Goal: Task Accomplishment & Management: Use online tool/utility

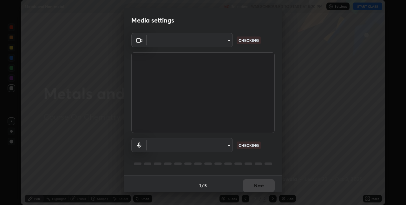
type input "36e128aea5a76c441567214939eeabbf24327133292da18f50fe7275e7648a53"
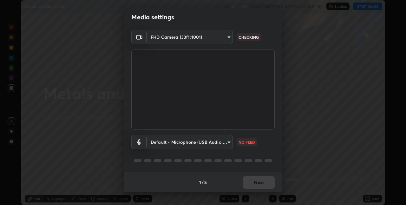
click at [218, 141] on body "Erase all Metals and Non-metal Recording WAS SCHEDULED TO START AT 5:20 PM Sett…" at bounding box center [203, 102] width 406 height 205
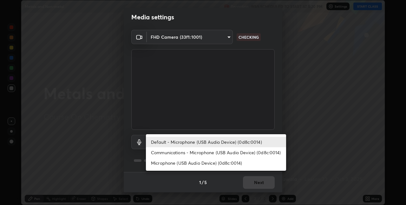
click at [209, 151] on li "Communications - Microphone (USB Audio Device) (0d8c:0014)" at bounding box center [216, 152] width 140 height 10
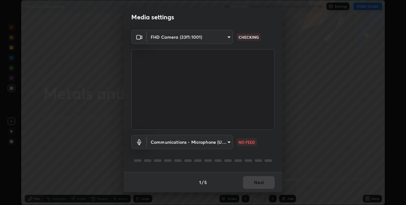
type input "communications"
click at [251, 180] on button "Next" at bounding box center [259, 182] width 32 height 13
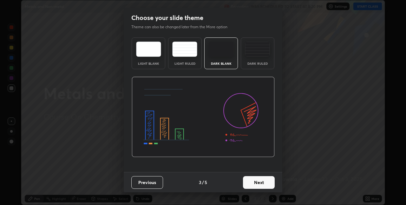
click at [254, 181] on button "Next" at bounding box center [259, 182] width 32 height 13
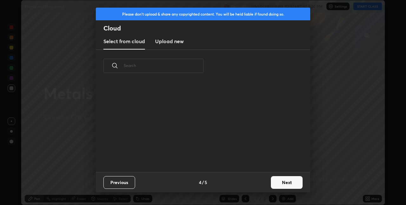
click at [258, 181] on div "Previous 4 / 5 Next" at bounding box center [203, 182] width 214 height 20
click at [272, 183] on button "Next" at bounding box center [287, 182] width 32 height 13
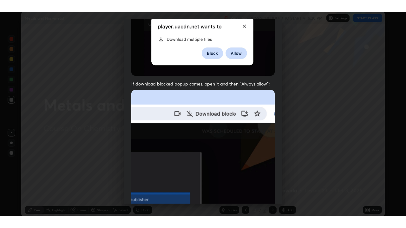
scroll to position [133, 0]
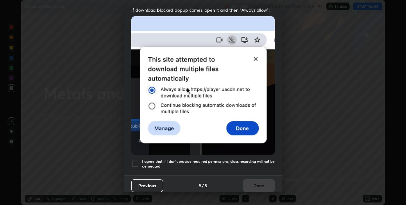
click at [234, 159] on h5 "I agree that if I don't provide required permissions, class recording will not …" at bounding box center [208, 164] width 133 height 10
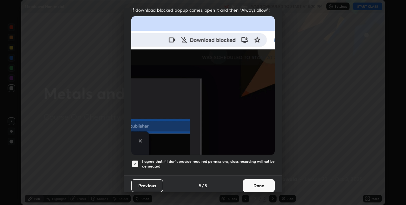
click at [259, 180] on button "Done" at bounding box center [259, 185] width 32 height 13
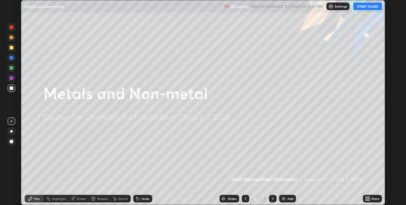
click at [363, 9] on button "START CLASS" at bounding box center [367, 7] width 29 height 8
click at [368, 197] on icon at bounding box center [369, 198] width 2 height 2
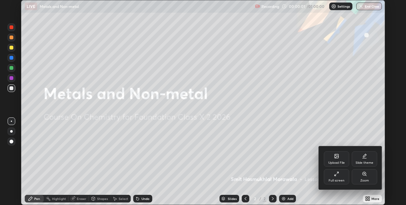
click at [333, 173] on div "Full screen" at bounding box center [336, 176] width 25 height 15
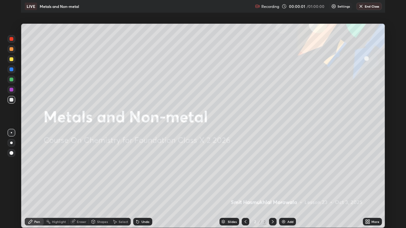
scroll to position [228, 406]
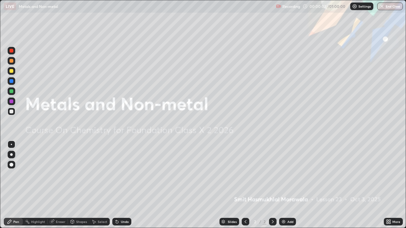
click at [289, 204] on div "Add" at bounding box center [290, 221] width 6 height 3
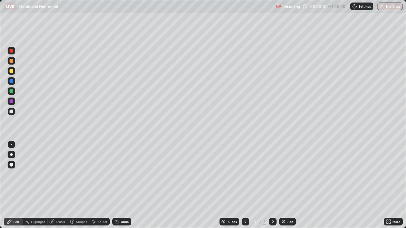
click at [392, 204] on div "More" at bounding box center [393, 222] width 19 height 8
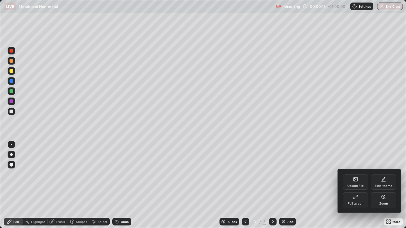
click at [357, 181] on icon at bounding box center [355, 179] width 5 height 5
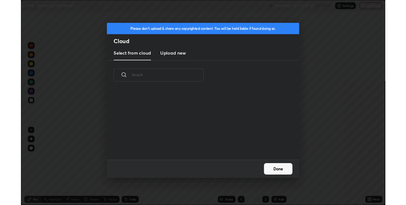
scroll to position [78, 204]
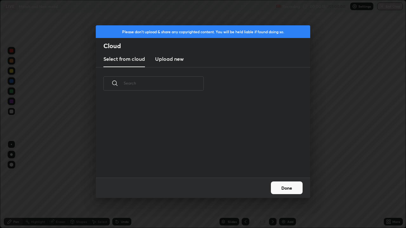
click at [172, 61] on h3 "Upload new" at bounding box center [169, 59] width 29 height 8
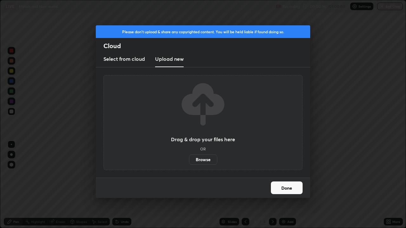
click at [201, 161] on label "Browse" at bounding box center [203, 160] width 28 height 10
click at [189, 161] on input "Browse" at bounding box center [189, 160] width 0 height 10
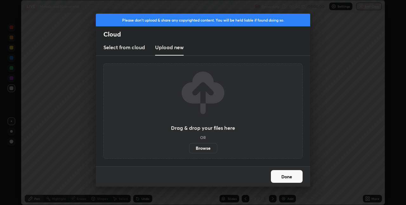
scroll to position [31499, 31298]
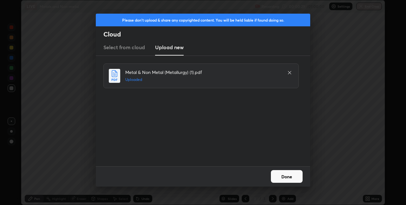
click at [284, 178] on button "Done" at bounding box center [287, 176] width 32 height 13
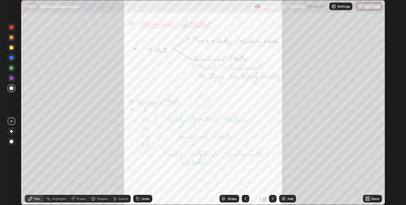
click at [231, 197] on div "Slides" at bounding box center [232, 198] width 9 height 3
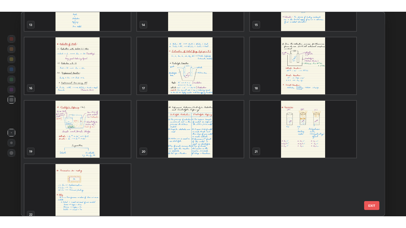
scroll to position [299, 0]
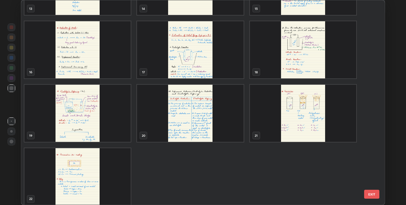
click at [109, 115] on img "grid" at bounding box center [77, 113] width 106 height 57
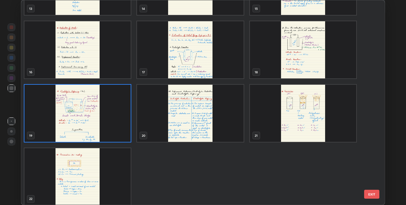
click at [109, 114] on img "grid" at bounding box center [77, 113] width 106 height 57
click at [109, 112] on img "grid" at bounding box center [77, 113] width 106 height 57
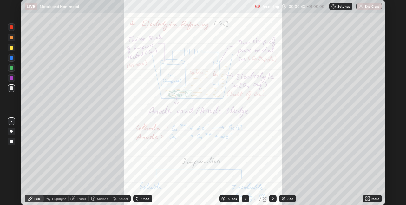
click at [366, 197] on icon at bounding box center [367, 198] width 2 height 2
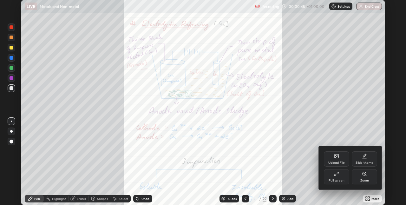
click at [336, 177] on div "Full screen" at bounding box center [336, 176] width 25 height 15
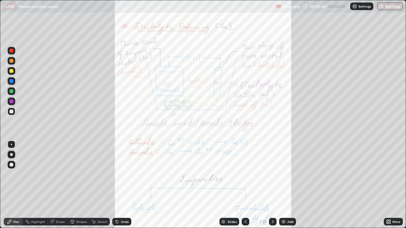
scroll to position [228, 406]
click at [387, 204] on icon at bounding box center [387, 221] width 2 height 2
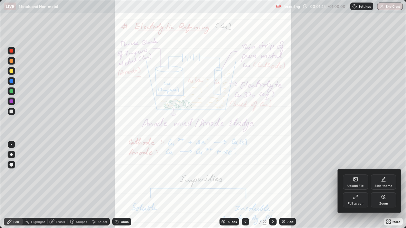
click at [245, 204] on div at bounding box center [203, 114] width 406 height 228
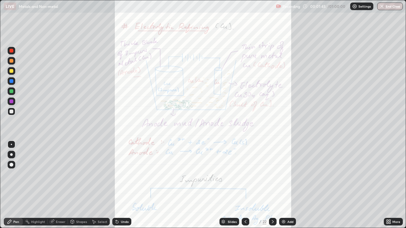
click at [246, 204] on icon at bounding box center [245, 221] width 5 height 5
click at [269, 204] on div at bounding box center [273, 222] width 8 height 13
click at [245, 204] on icon at bounding box center [245, 221] width 5 height 5
click at [289, 204] on div "Add" at bounding box center [290, 221] width 6 height 3
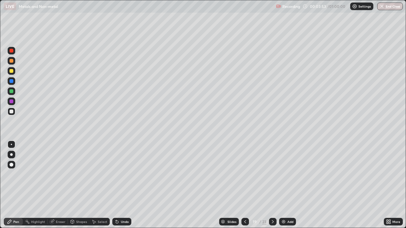
click at [13, 111] on div at bounding box center [12, 112] width 4 height 4
click at [12, 70] on div at bounding box center [12, 71] width 4 height 4
click at [11, 155] on div at bounding box center [11, 154] width 3 height 3
click at [118, 204] on icon at bounding box center [116, 221] width 5 height 5
click at [58, 204] on div "Eraser" at bounding box center [61, 221] width 10 height 3
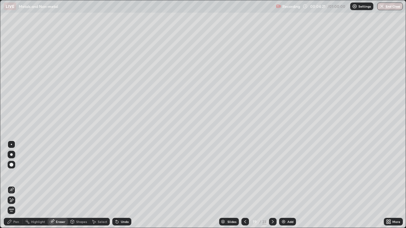
click at [17, 204] on div "Pen" at bounding box center [16, 221] width 6 height 3
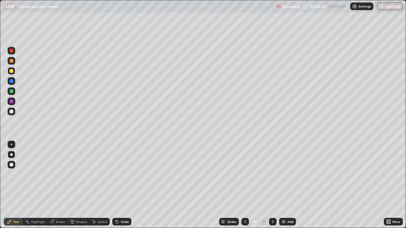
click at [119, 204] on div "Undo" at bounding box center [121, 222] width 19 height 8
click at [126, 204] on div "Undo" at bounding box center [121, 222] width 19 height 8
click at [122, 204] on div "Undo" at bounding box center [121, 222] width 19 height 8
click at [123, 204] on div "Undo" at bounding box center [125, 221] width 8 height 3
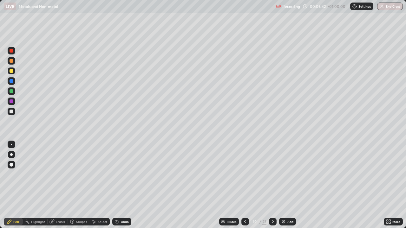
click at [123, 204] on div "Undo" at bounding box center [125, 221] width 8 height 3
click at [284, 204] on div "Add" at bounding box center [287, 222] width 17 height 8
click at [10, 88] on div at bounding box center [12, 92] width 8 height 8
click at [11, 70] on div at bounding box center [12, 71] width 4 height 4
click at [12, 99] on div at bounding box center [12, 102] width 8 height 8
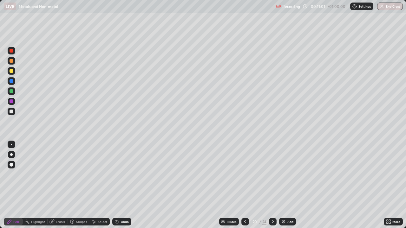
click at [119, 204] on div "Undo" at bounding box center [121, 222] width 19 height 8
click at [10, 83] on div at bounding box center [12, 81] width 8 height 8
click at [271, 204] on div at bounding box center [273, 222] width 8 height 8
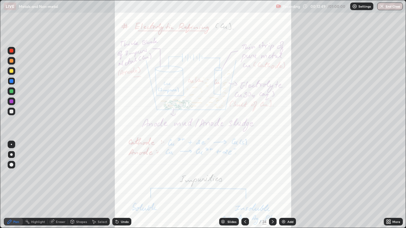
click at [124, 204] on div "Undo" at bounding box center [121, 222] width 19 height 8
click at [11, 90] on div at bounding box center [12, 91] width 4 height 4
click at [396, 204] on div "More" at bounding box center [396, 221] width 8 height 3
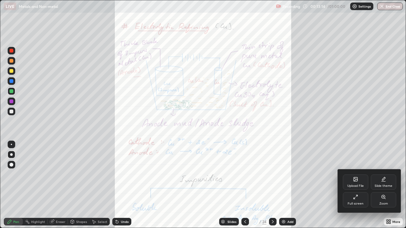
click at [386, 202] on div "Zoom" at bounding box center [383, 203] width 9 height 3
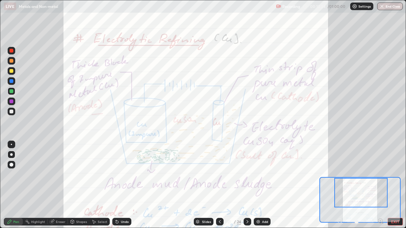
click at [13, 52] on div at bounding box center [12, 51] width 4 height 4
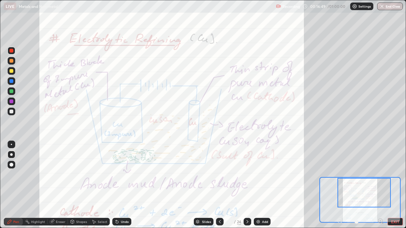
click at [355, 193] on div at bounding box center [363, 192] width 53 height 29
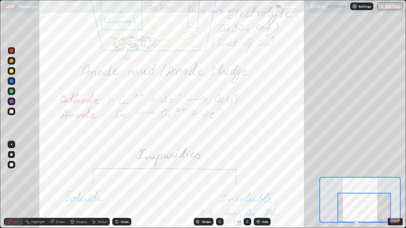
click at [247, 204] on icon at bounding box center [247, 221] width 5 height 5
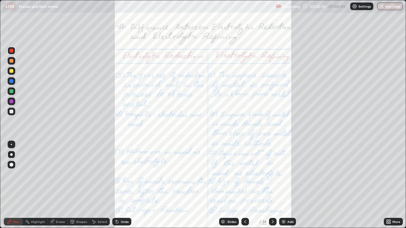
click at [394, 204] on div "More" at bounding box center [393, 222] width 19 height 8
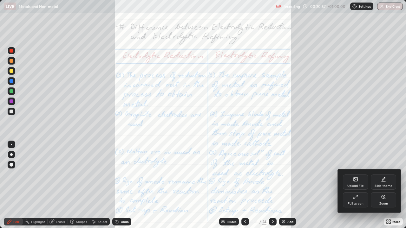
click at [382, 204] on div "Zoom" at bounding box center [383, 203] width 9 height 3
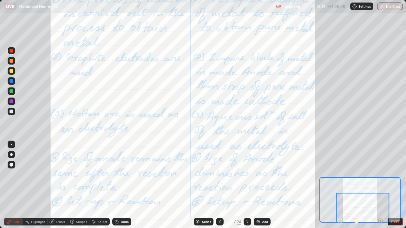
click at [219, 204] on icon at bounding box center [220, 221] width 2 height 3
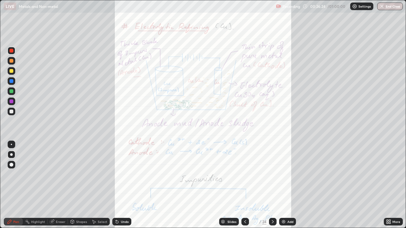
click at [272, 204] on icon at bounding box center [272, 221] width 5 height 5
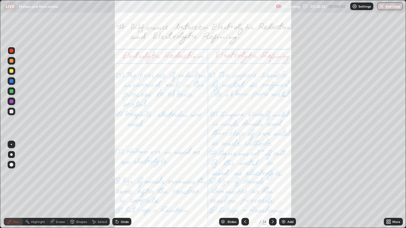
click at [394, 204] on div "More" at bounding box center [396, 221] width 8 height 3
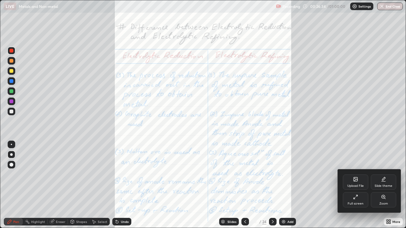
click at [388, 201] on div "Zoom" at bounding box center [383, 199] width 25 height 15
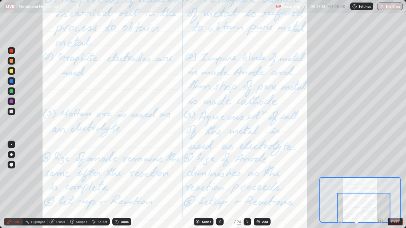
click at [246, 204] on icon at bounding box center [247, 221] width 5 height 5
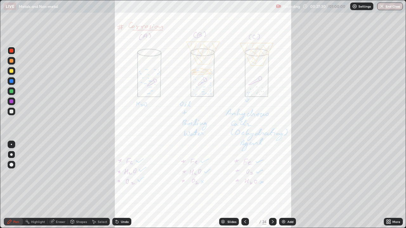
click at [388, 204] on icon at bounding box center [388, 221] width 5 height 5
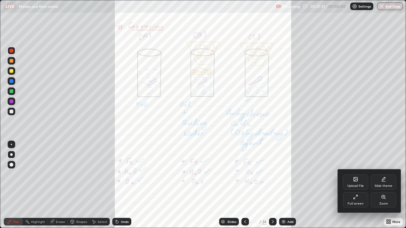
click at [380, 200] on div "Zoom" at bounding box center [383, 199] width 25 height 15
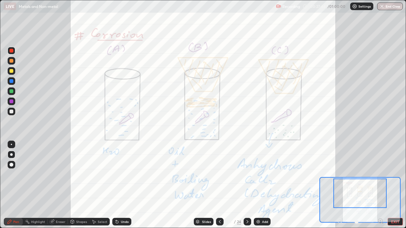
click at [14, 70] on div at bounding box center [12, 71] width 8 height 8
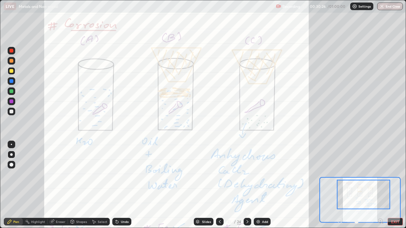
click at [14, 90] on div at bounding box center [12, 92] width 8 height 8
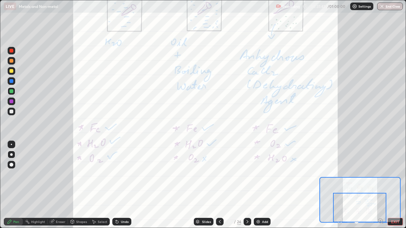
click at [13, 82] on div at bounding box center [12, 81] width 4 height 4
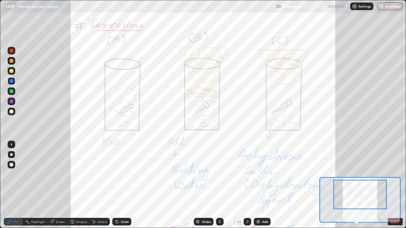
click at [396, 204] on button "EXIT" at bounding box center [394, 222] width 15 height 8
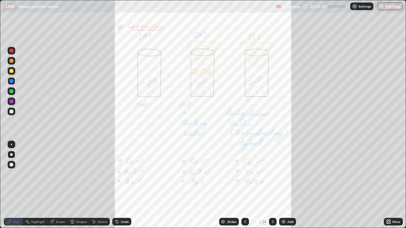
click at [272, 204] on icon at bounding box center [272, 221] width 5 height 5
click at [388, 204] on icon at bounding box center [388, 221] width 5 height 5
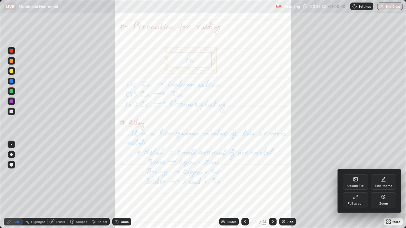
click at [385, 201] on div "Zoom" at bounding box center [383, 199] width 25 height 15
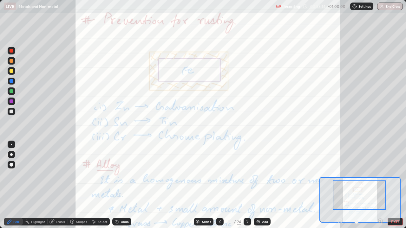
click at [11, 82] on div at bounding box center [12, 81] width 4 height 4
click at [356, 194] on div at bounding box center [359, 194] width 53 height 29
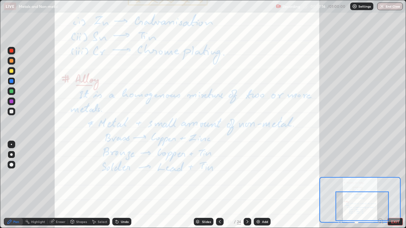
click at [246, 204] on icon at bounding box center [247, 221] width 5 height 5
click at [259, 204] on img at bounding box center [258, 221] width 5 height 5
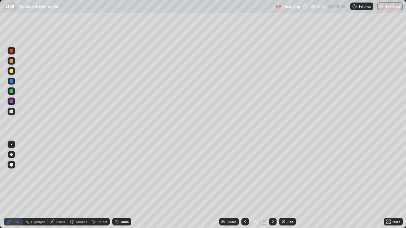
click at [10, 51] on div at bounding box center [12, 51] width 4 height 4
click at [11, 51] on div at bounding box center [12, 51] width 4 height 4
click at [10, 52] on div at bounding box center [12, 51] width 4 height 4
click at [12, 49] on div at bounding box center [12, 51] width 4 height 4
click at [11, 51] on div at bounding box center [12, 51] width 4 height 4
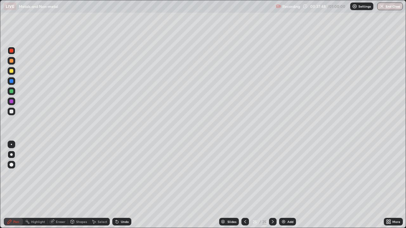
click at [121, 204] on div "Undo" at bounding box center [125, 221] width 8 height 3
click at [10, 70] on div at bounding box center [12, 71] width 4 height 4
click at [11, 110] on div at bounding box center [12, 112] width 4 height 4
click at [10, 70] on div at bounding box center [12, 71] width 4 height 4
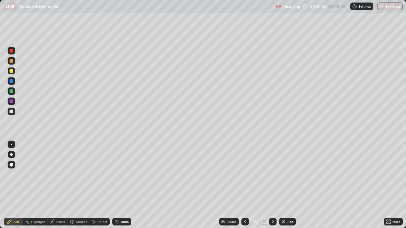
click at [8, 62] on div at bounding box center [12, 61] width 8 height 8
click at [14, 114] on div at bounding box center [12, 112] width 8 height 8
click at [14, 113] on div at bounding box center [12, 112] width 8 height 8
click at [14, 114] on div at bounding box center [12, 112] width 8 height 8
click at [11, 111] on div at bounding box center [12, 112] width 4 height 4
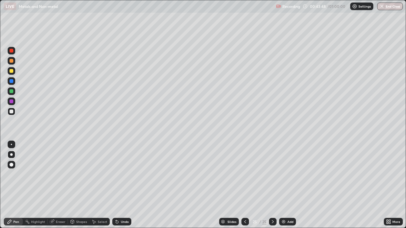
click at [11, 63] on div at bounding box center [12, 61] width 8 height 8
click at [12, 61] on div at bounding box center [12, 61] width 4 height 4
click at [14, 74] on div at bounding box center [12, 71] width 8 height 8
click at [62, 204] on div "Eraser" at bounding box center [58, 222] width 20 height 8
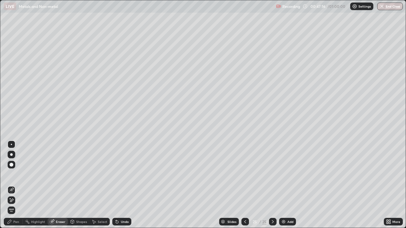
click at [13, 204] on div "Pen" at bounding box center [13, 222] width 19 height 8
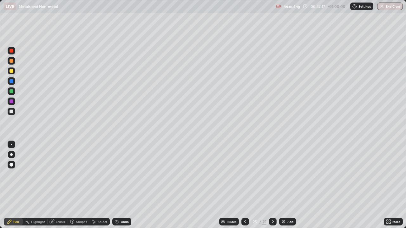
click at [12, 91] on div at bounding box center [12, 91] width 4 height 4
click at [14, 111] on div at bounding box center [12, 112] width 8 height 8
click at [12, 58] on div at bounding box center [12, 61] width 8 height 8
click at [12, 71] on div at bounding box center [12, 71] width 4 height 4
click at [123, 204] on div "Undo" at bounding box center [121, 222] width 19 height 8
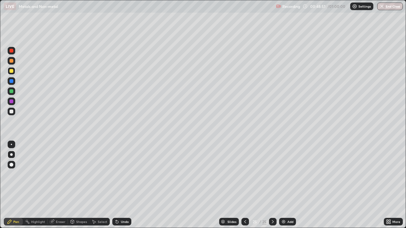
click at [122, 204] on div "Undo" at bounding box center [121, 222] width 19 height 8
click at [124, 204] on div "Undo" at bounding box center [121, 222] width 19 height 8
click at [125, 204] on div "Undo" at bounding box center [121, 222] width 19 height 8
click at [118, 204] on icon at bounding box center [116, 221] width 5 height 5
click at [287, 204] on div "Add" at bounding box center [287, 222] width 17 height 8
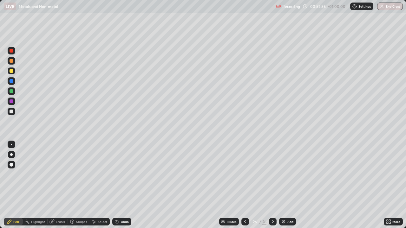
click at [12, 71] on div at bounding box center [12, 71] width 4 height 4
click at [116, 204] on icon at bounding box center [116, 220] width 1 height 1
click at [127, 204] on div "Undo" at bounding box center [121, 222] width 19 height 8
click at [12, 61] on div at bounding box center [12, 61] width 4 height 4
click at [10, 112] on div at bounding box center [12, 112] width 4 height 4
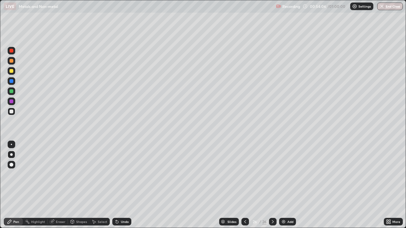
click at [122, 204] on div "Undo" at bounding box center [125, 221] width 8 height 3
click at [125, 204] on div "Undo" at bounding box center [121, 222] width 19 height 8
click at [125, 204] on div "Undo" at bounding box center [125, 221] width 8 height 3
click at [122, 204] on div "Undo" at bounding box center [125, 221] width 8 height 3
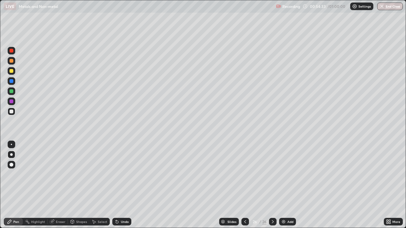
click at [122, 204] on div "Undo" at bounding box center [125, 221] width 8 height 3
click at [10, 70] on div at bounding box center [12, 71] width 4 height 4
click at [11, 70] on div at bounding box center [12, 71] width 4 height 4
click at [125, 204] on div "Undo" at bounding box center [121, 222] width 19 height 8
click at [124, 204] on div "Undo" at bounding box center [121, 222] width 19 height 8
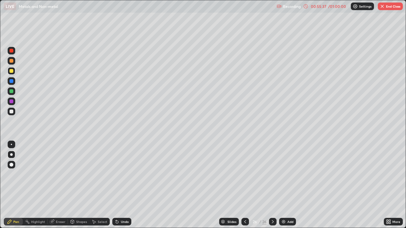
click at [121, 204] on div "Undo" at bounding box center [121, 222] width 19 height 8
click at [11, 111] on div at bounding box center [12, 112] width 4 height 4
click at [287, 204] on div "Add" at bounding box center [287, 222] width 17 height 8
click at [11, 71] on div at bounding box center [12, 71] width 4 height 4
click at [10, 70] on div at bounding box center [12, 71] width 4 height 4
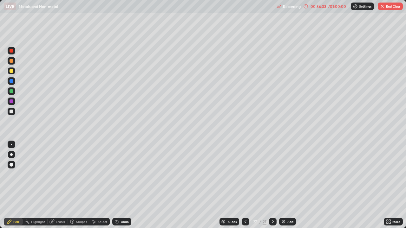
click at [9, 71] on div at bounding box center [12, 71] width 8 height 8
click at [125, 204] on div "Undo" at bounding box center [125, 221] width 8 height 3
click at [125, 204] on div "Undo" at bounding box center [121, 222] width 19 height 8
click at [245, 204] on icon at bounding box center [245, 221] width 5 height 5
click at [272, 204] on icon at bounding box center [272, 221] width 5 height 5
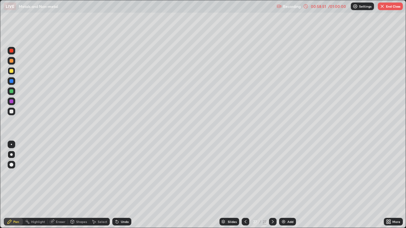
click at [384, 8] on img "button" at bounding box center [381, 6] width 5 height 5
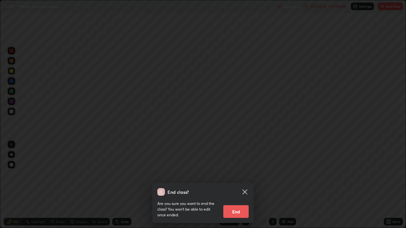
click at [237, 204] on button "End" at bounding box center [235, 211] width 25 height 13
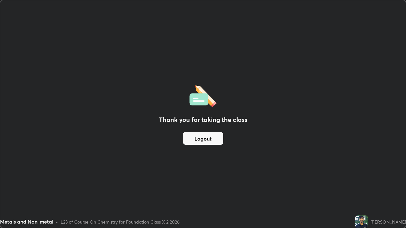
click at [195, 132] on button "Logout" at bounding box center [203, 138] width 40 height 13
click at [197, 133] on button "Logout" at bounding box center [203, 138] width 40 height 13
click at [198, 133] on button "Logout" at bounding box center [203, 138] width 40 height 13
